Goal: Task Accomplishment & Management: Use online tool/utility

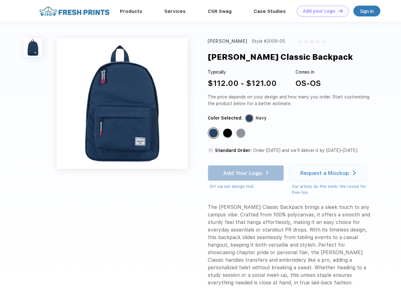
click at [320, 11] on link "Add your Logo Design Tool" at bounding box center [323, 11] width 52 height 11
click at [0, 0] on div "Design Tool" at bounding box center [0, 0] width 0 height 0
click at [338, 11] on link "Add your Logo Design Tool" at bounding box center [323, 11] width 52 height 11
click at [33, 47] on img at bounding box center [33, 47] width 19 height 19
click at [214, 133] on div "Standard Color" at bounding box center [213, 133] width 9 height 9
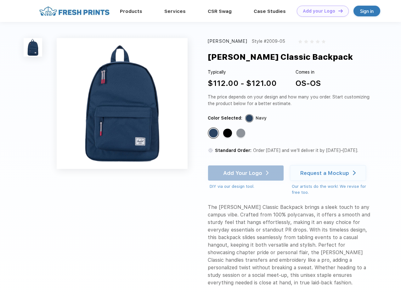
click at [228, 133] on div "Standard Color" at bounding box center [227, 133] width 9 height 9
click at [241, 133] on div "Standard Color" at bounding box center [240, 133] width 9 height 9
click at [247, 173] on div "Add Your Logo DIY via our design tool. Ah shoot! This product isn't up in our d…" at bounding box center [246, 177] width 76 height 25
click at [329, 173] on div "Request a Mockup" at bounding box center [324, 173] width 49 height 6
